Goal: Task Accomplishment & Management: Check status

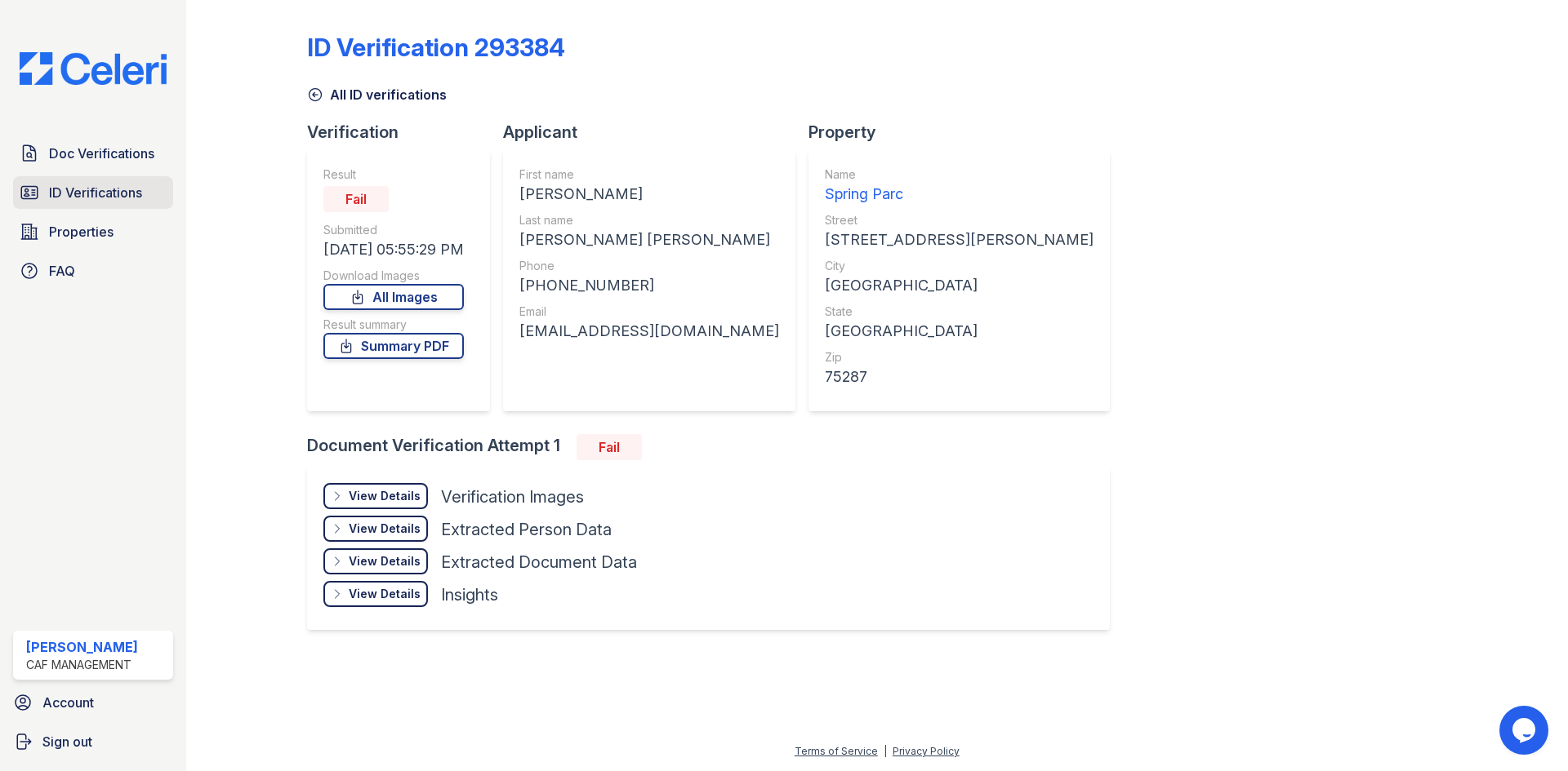
click at [111, 203] on span "ID Verifications" at bounding box center [96, 193] width 93 height 20
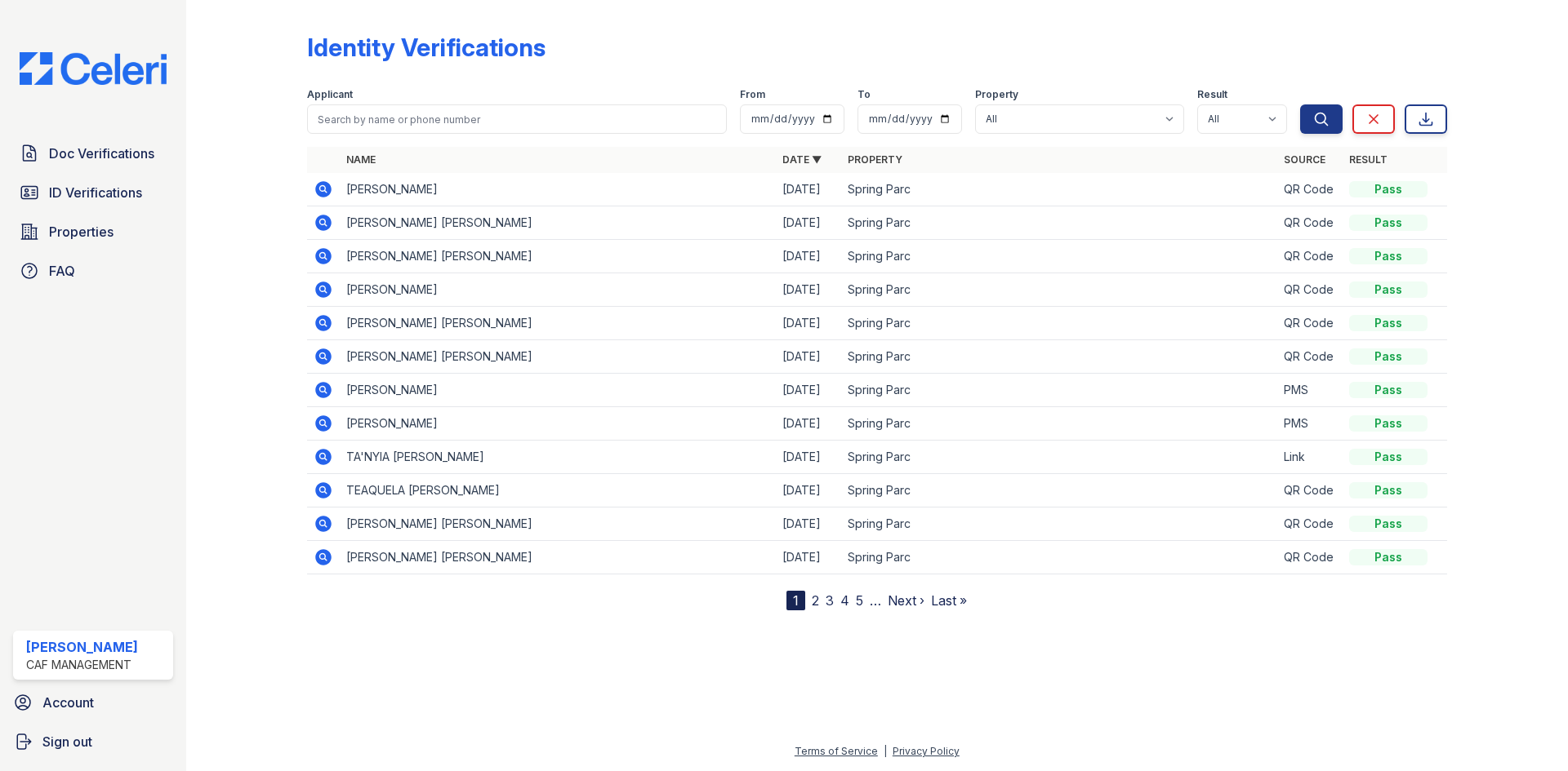
scroll to position [82, 0]
drag, startPoint x: 450, startPoint y: 42, endPoint x: 450, endPoint y: 67, distance: 25.0
click at [450, 88] on div "Applicant" at bounding box center [517, 96] width 420 height 16
click at [450, 105] on input "search" at bounding box center [517, 119] width 420 height 30
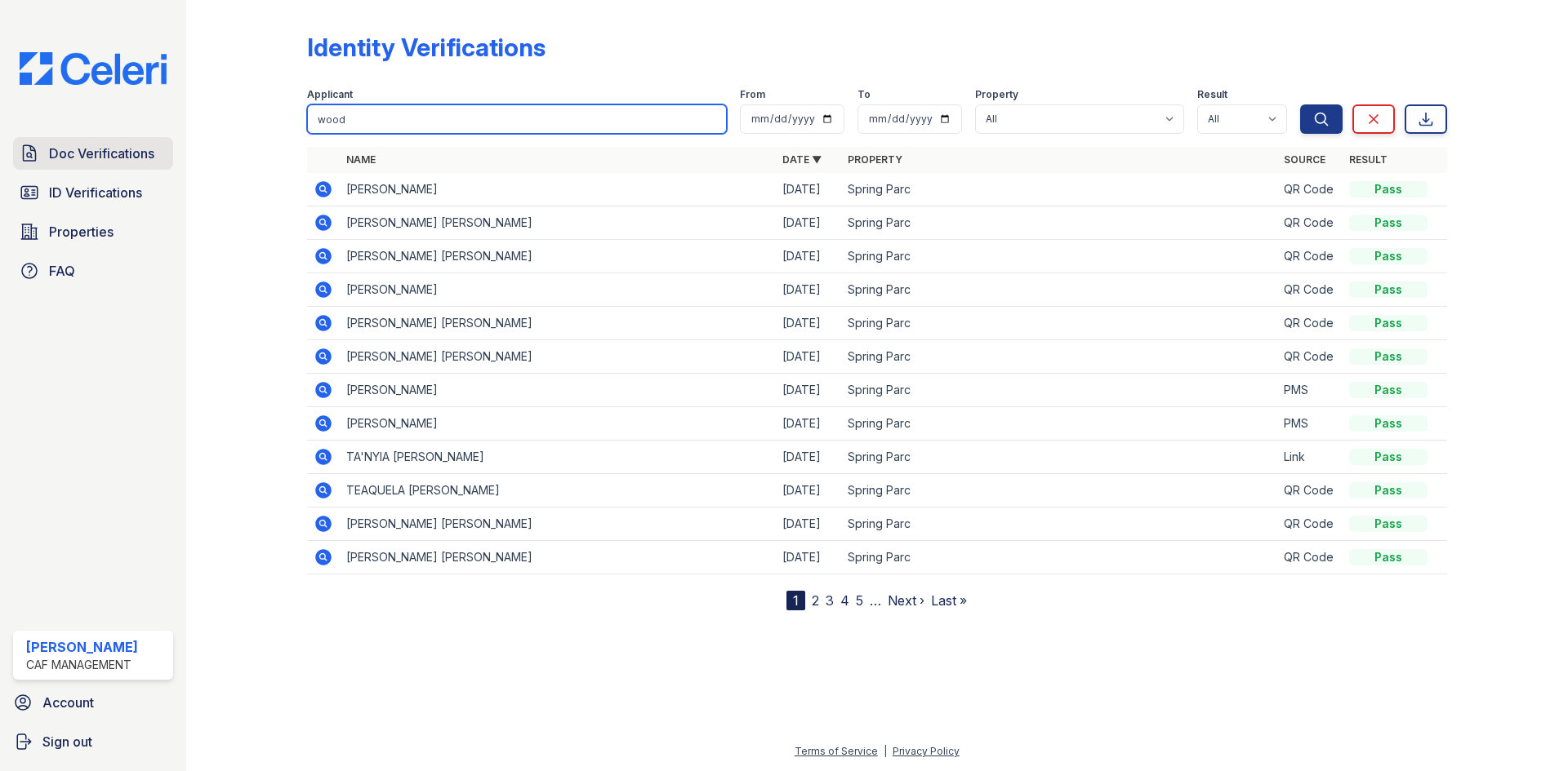
type input "wood"
click at [122, 163] on span "Doc Verifications" at bounding box center [101, 153] width 105 height 20
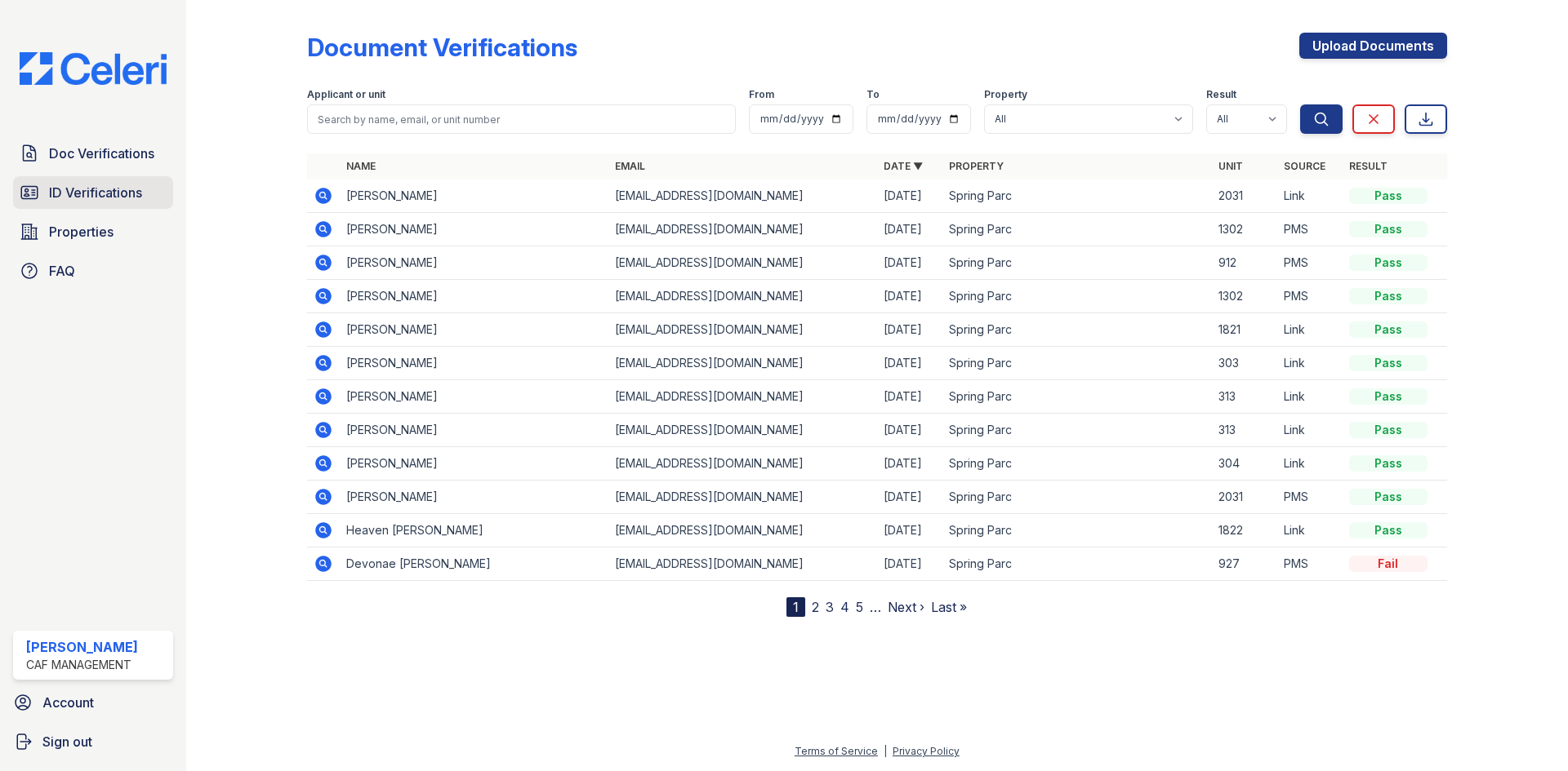
click at [109, 203] on span "ID Verifications" at bounding box center [96, 193] width 93 height 20
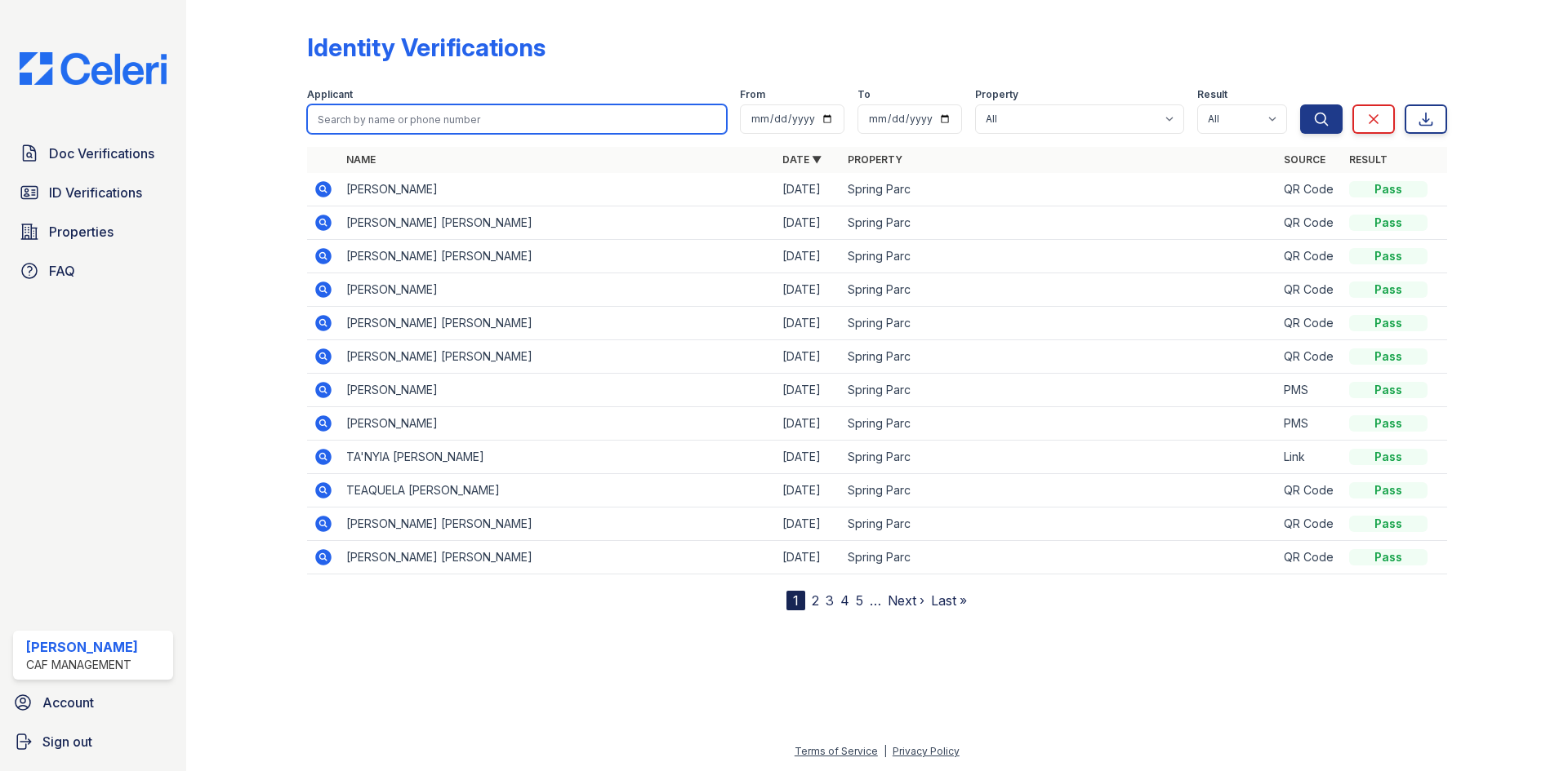
click at [455, 134] on input "search" at bounding box center [517, 119] width 420 height 30
type input "wood"
click at [1300, 105] on button "Search" at bounding box center [1320, 119] width 42 height 30
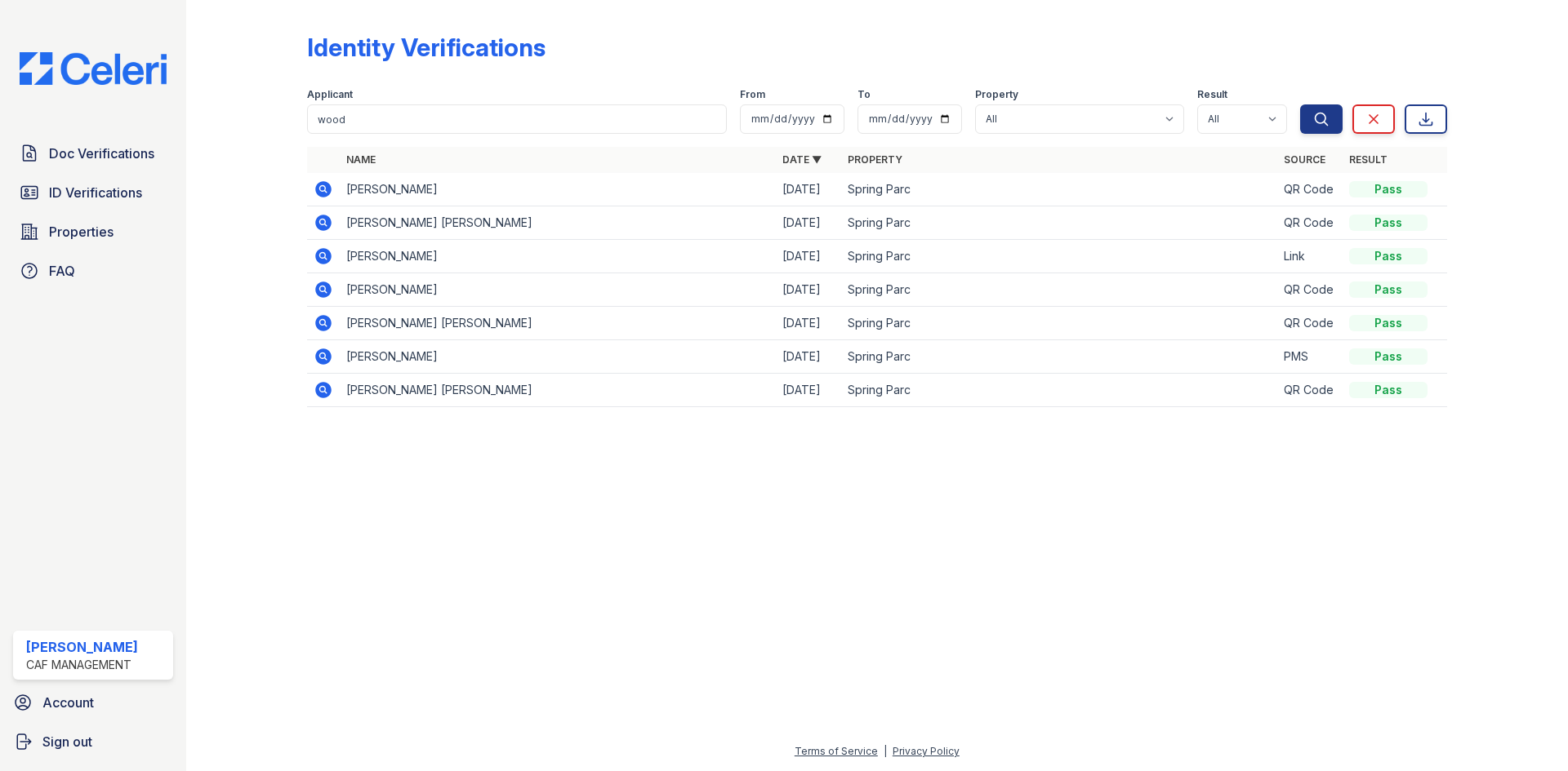
click at [333, 199] on icon at bounding box center [324, 189] width 20 height 20
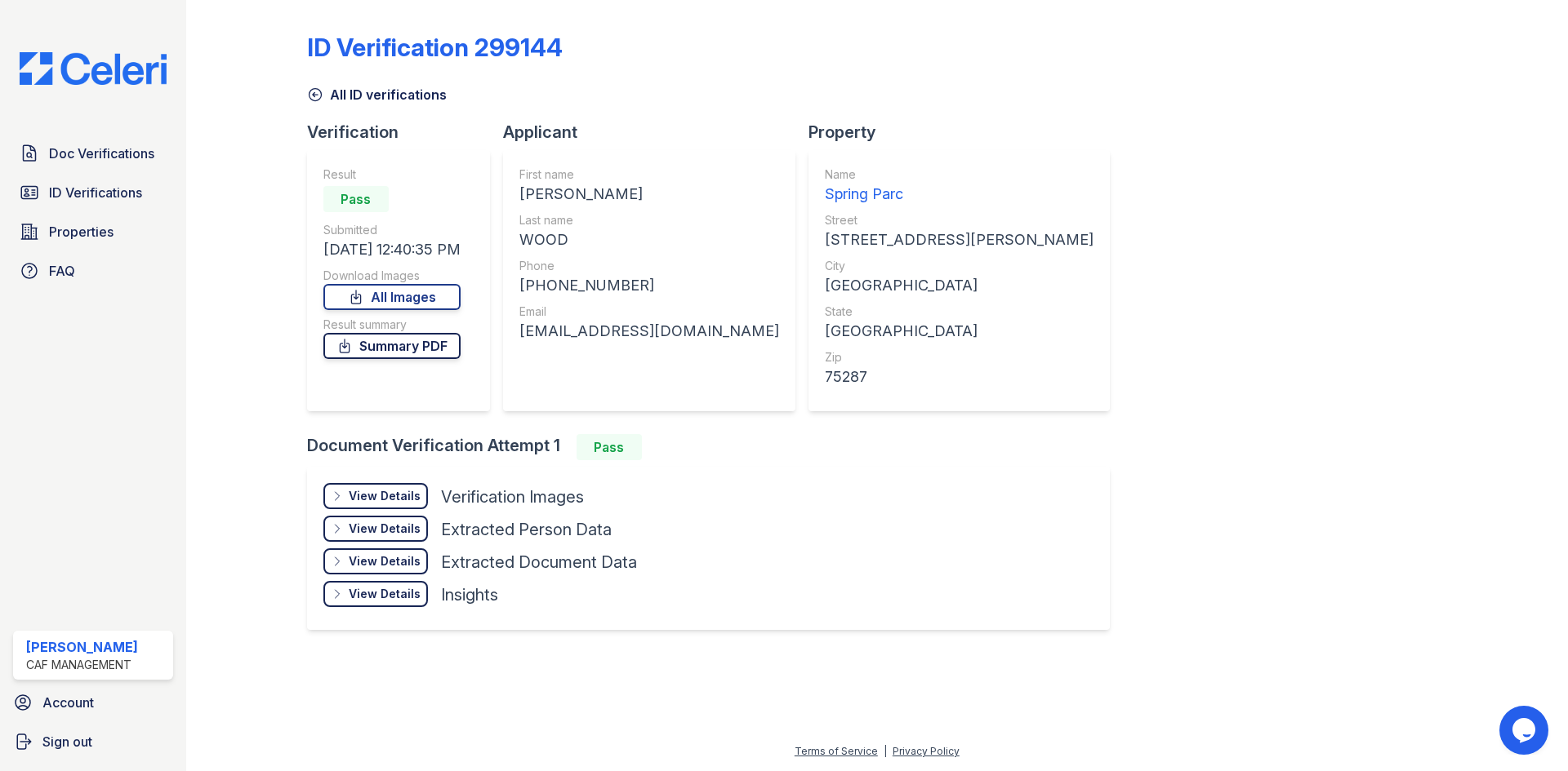
click at [460, 360] on link "Summary PDF" at bounding box center [392, 345] width 137 height 26
click at [123, 163] on span "Doc Verifications" at bounding box center [101, 153] width 105 height 20
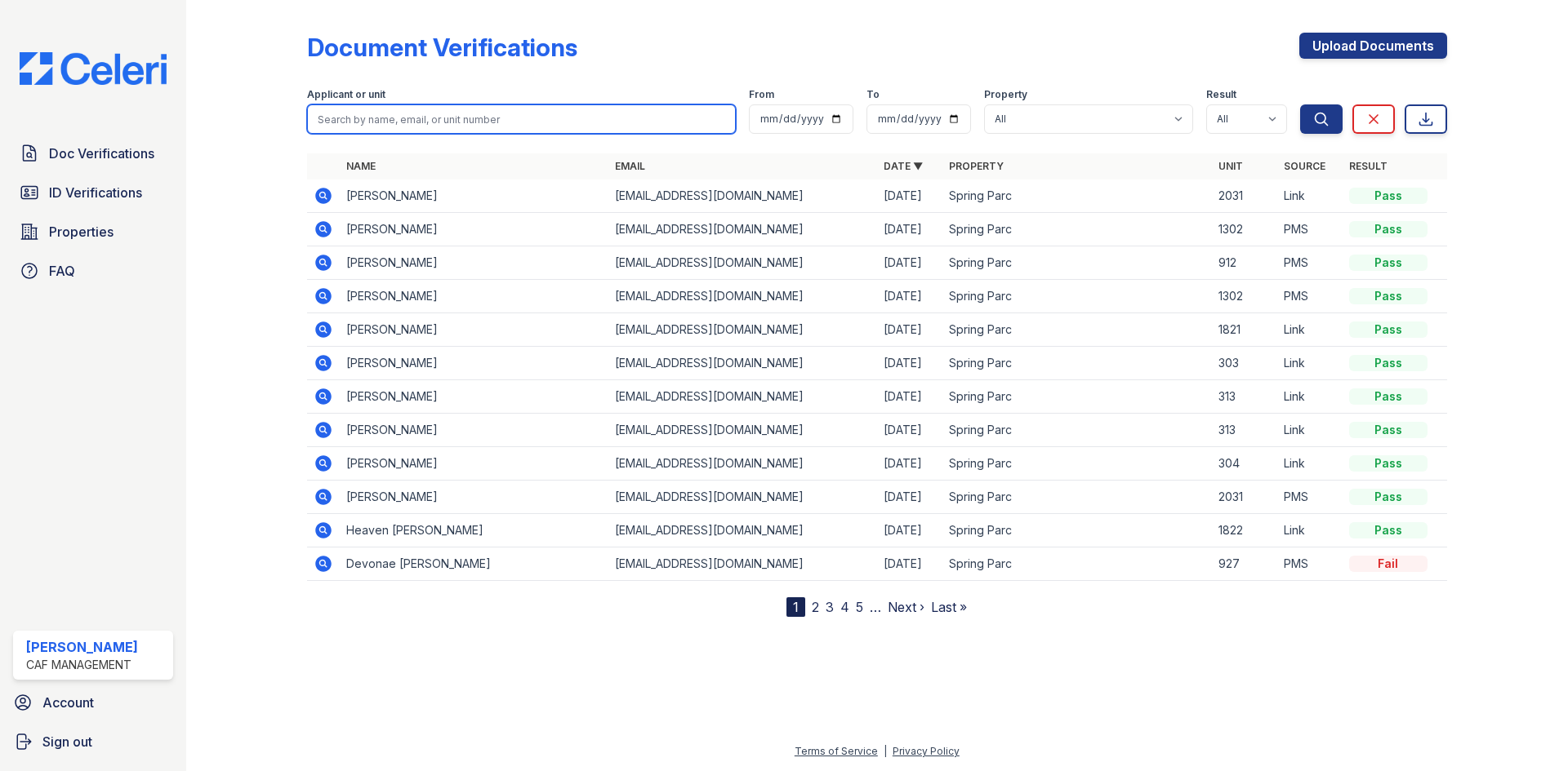
click at [437, 134] on input "search" at bounding box center [521, 119] width 429 height 30
click at [396, 213] on td "[PERSON_NAME]" at bounding box center [475, 195] width 269 height 33
click at [332, 204] on icon at bounding box center [323, 195] width 16 height 16
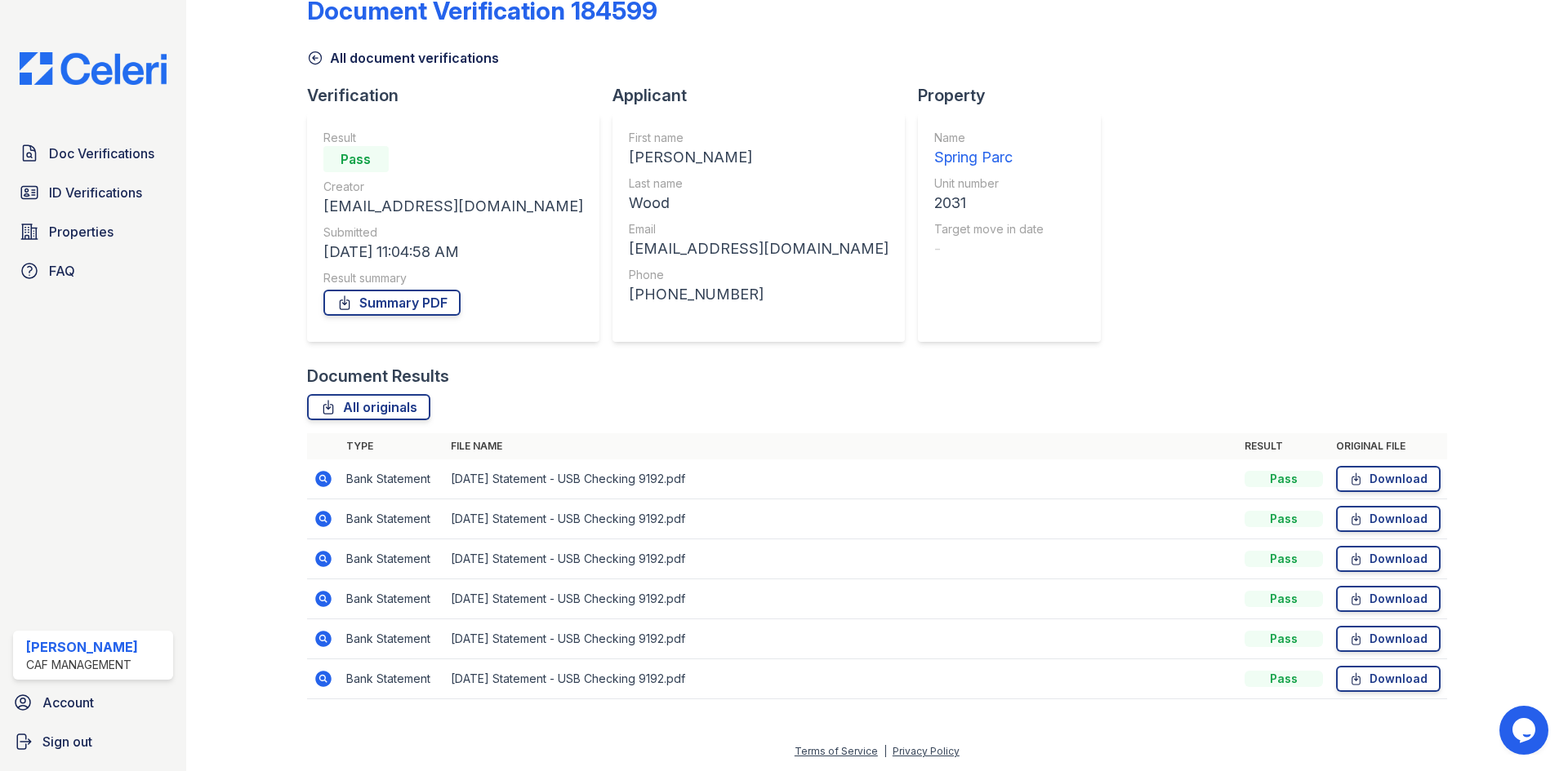
scroll to position [238, 0]
click at [1346, 466] on link "Download" at bounding box center [1388, 479] width 105 height 26
click at [155, 209] on link "ID Verifications" at bounding box center [93, 193] width 160 height 32
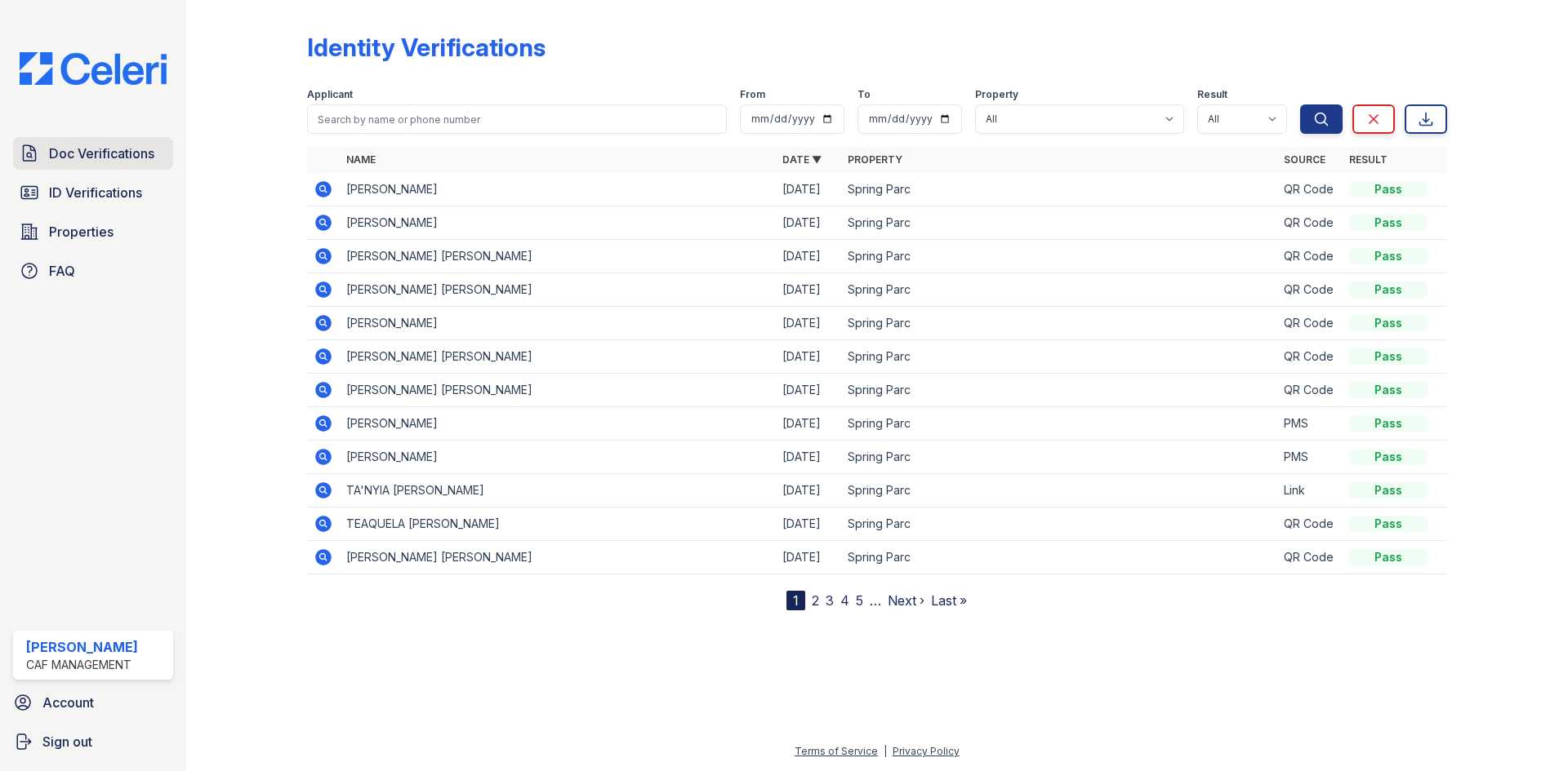
click at [100, 163] on span "Doc Verifications" at bounding box center [101, 153] width 105 height 20
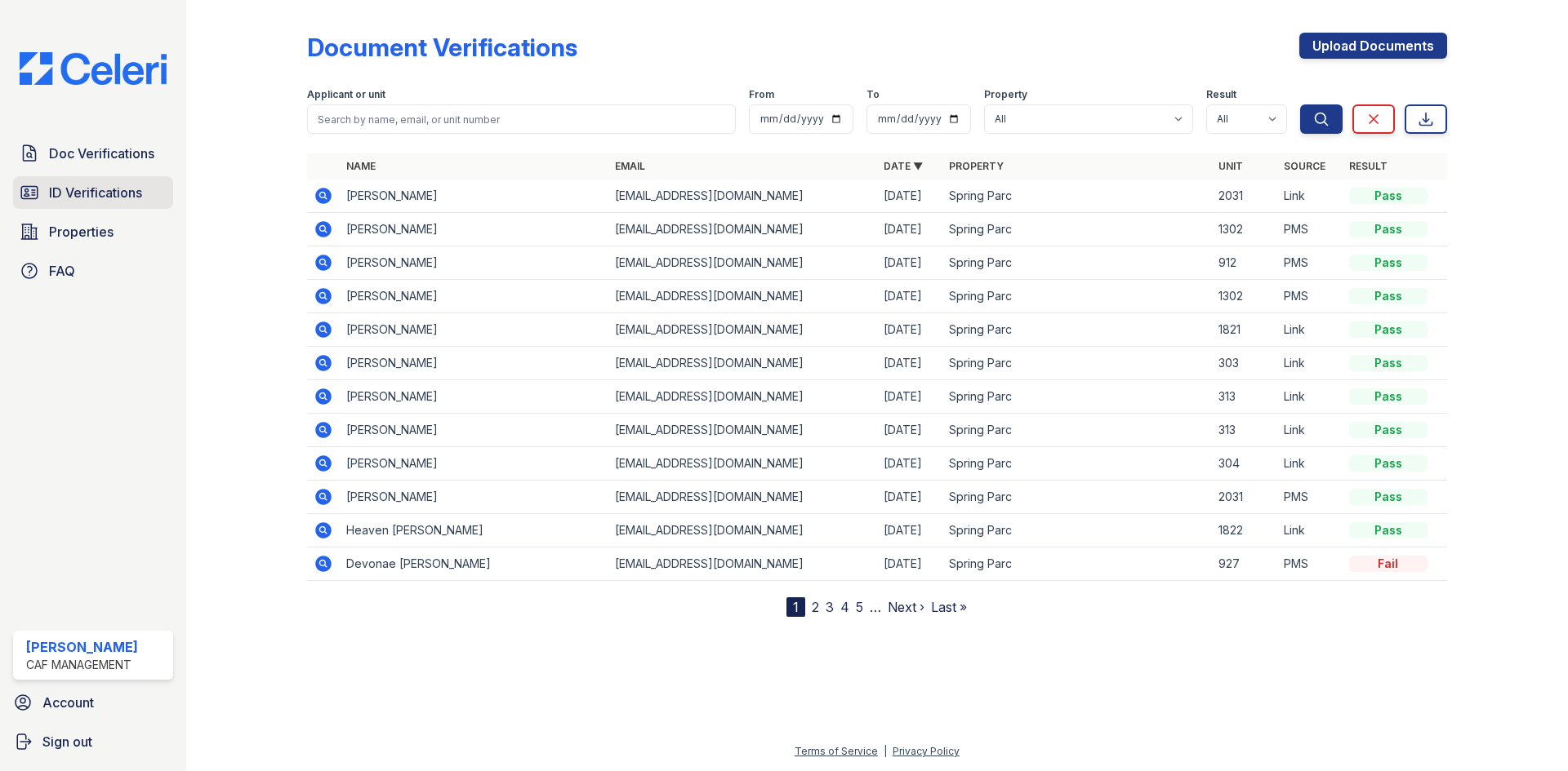
click at [88, 209] on link "ID Verifications" at bounding box center [93, 193] width 160 height 32
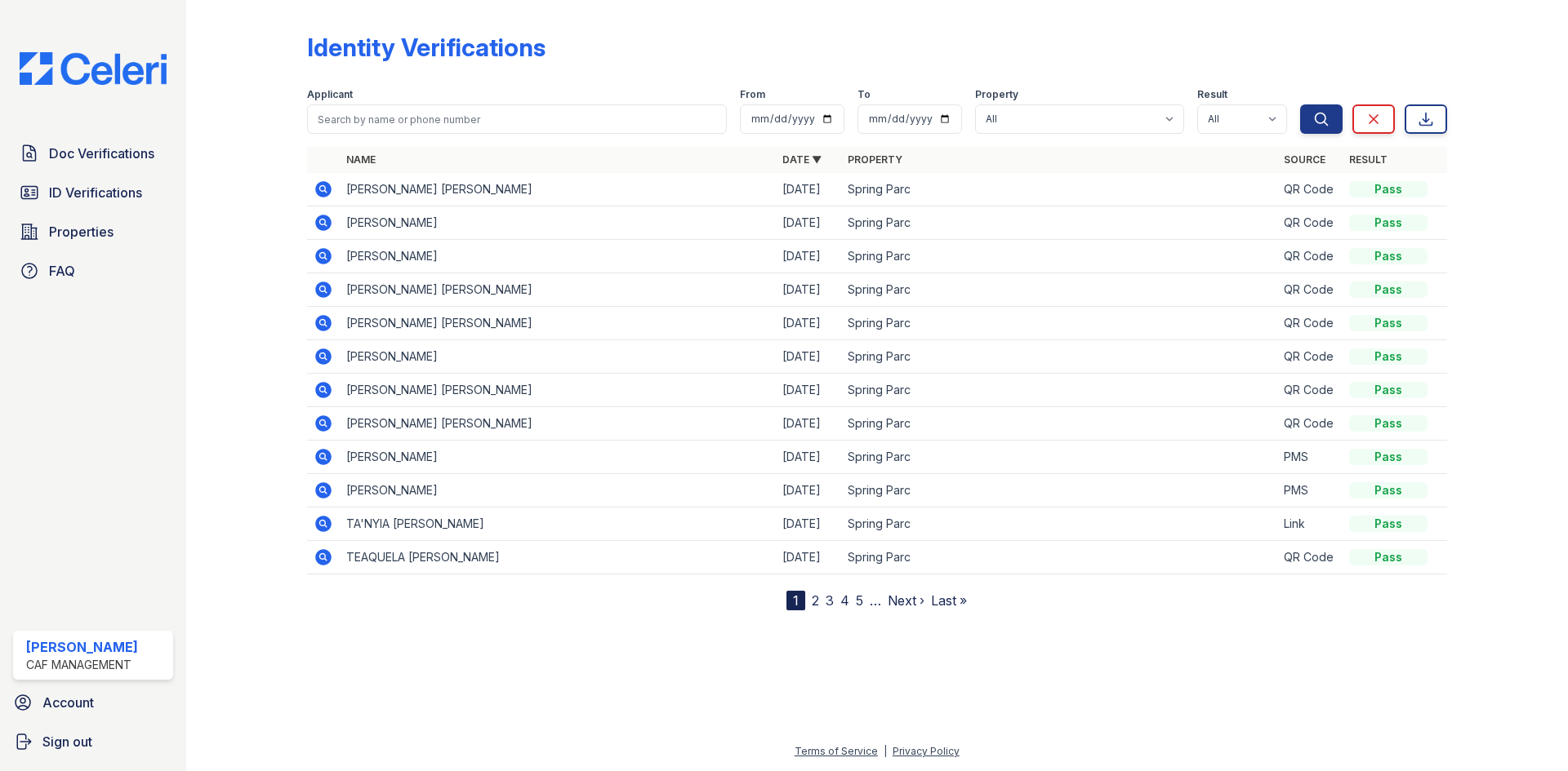
click at [1096, 75] on div "Identity Verifications" at bounding box center [876, 53] width 1140 height 42
